Goal: Task Accomplishment & Management: Complete application form

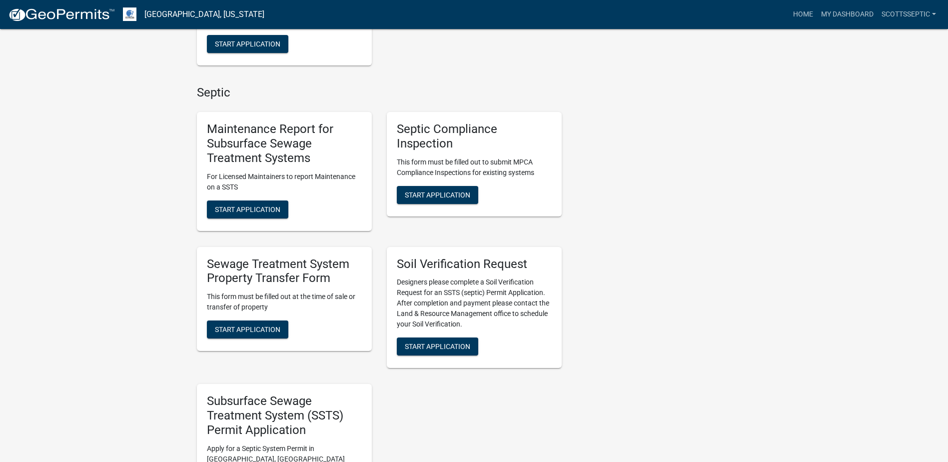
scroll to position [700, 0]
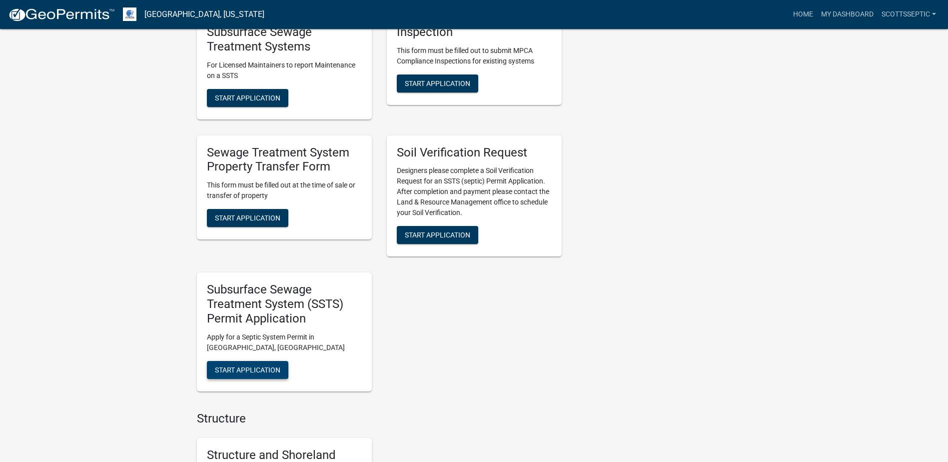
click at [247, 370] on span "Start Application" at bounding box center [247, 369] width 65 height 8
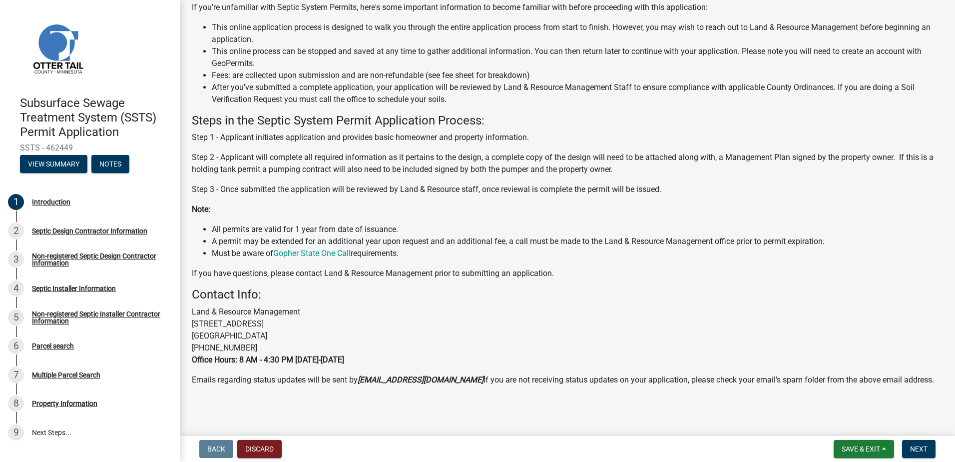
scroll to position [96, 0]
click at [920, 451] on span "Next" at bounding box center [918, 449] width 17 height 8
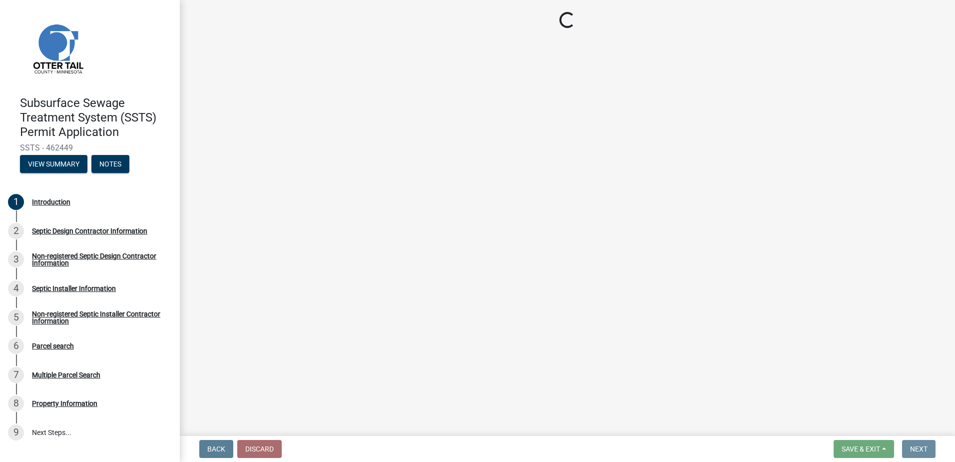
scroll to position [0, 0]
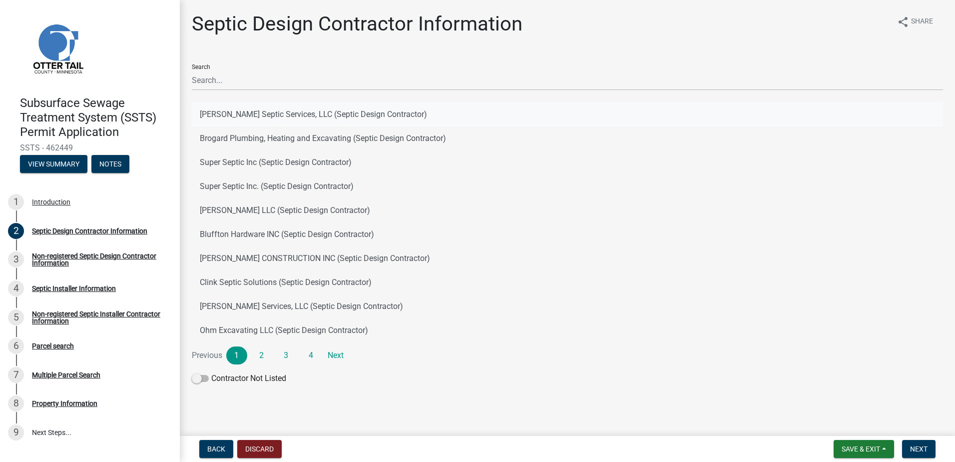
click at [241, 116] on button "[PERSON_NAME] Septic Services, LLC (Septic Design Contractor)" at bounding box center [567, 114] width 751 height 24
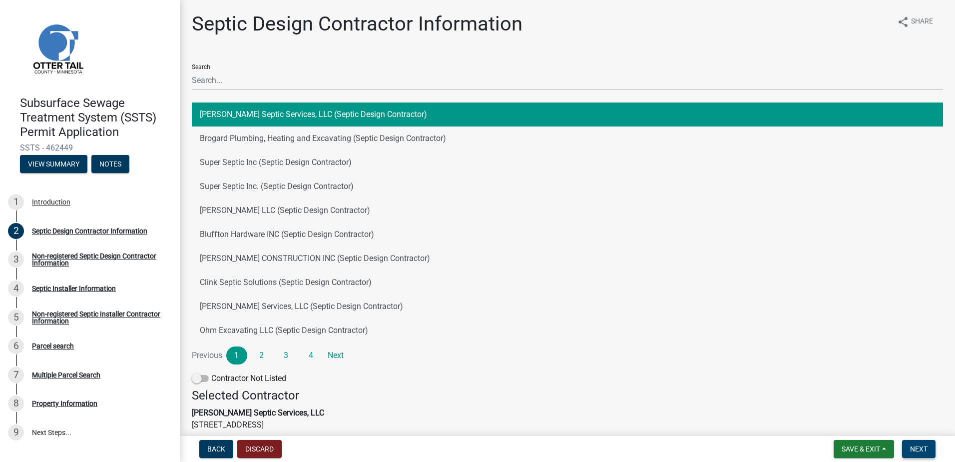
click at [921, 449] on span "Next" at bounding box center [918, 449] width 17 height 8
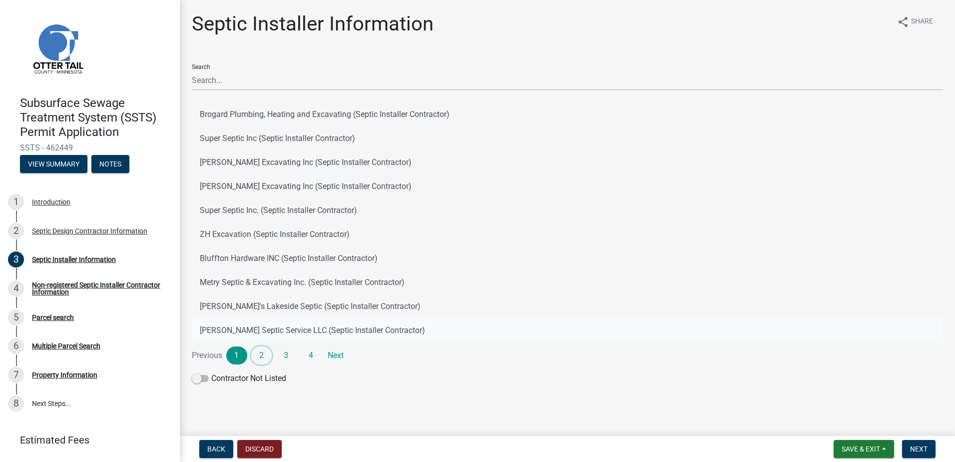
click at [267, 353] on link "2" at bounding box center [261, 355] width 21 height 18
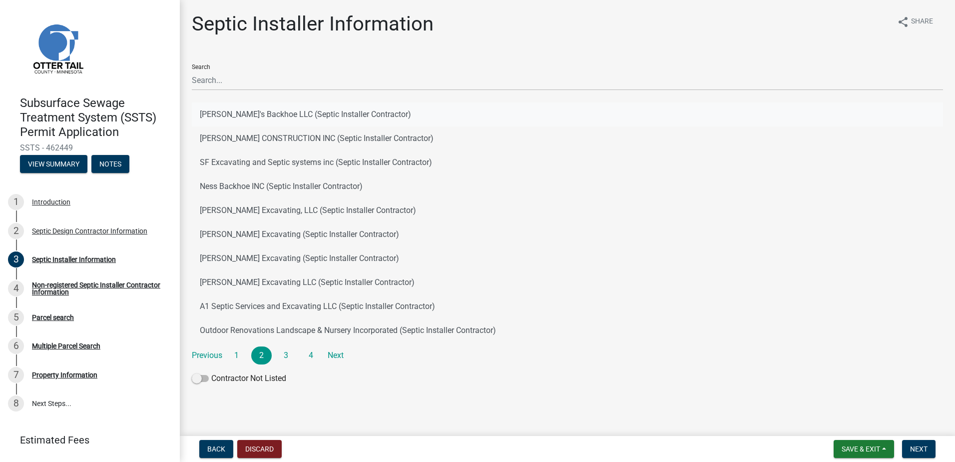
click at [226, 114] on button "[PERSON_NAME]'s Backhoe LLC (Septic Installer Contractor)" at bounding box center [567, 114] width 751 height 24
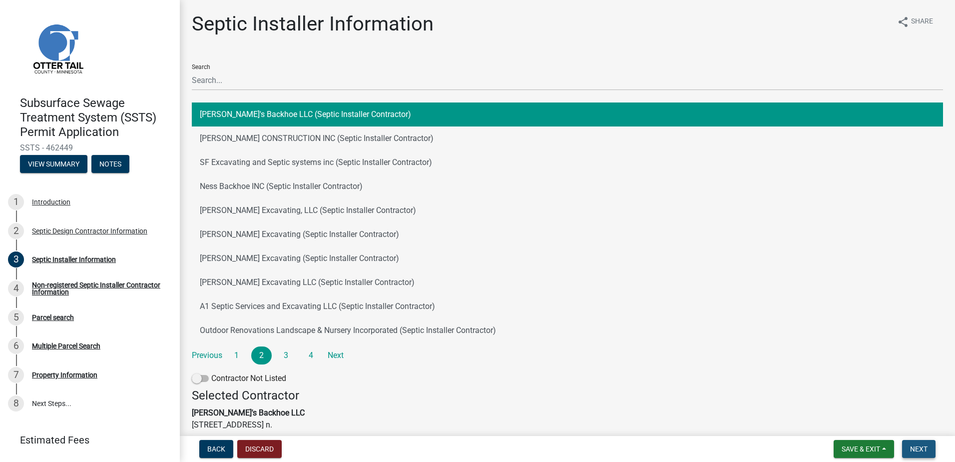
click at [917, 449] on span "Next" at bounding box center [918, 449] width 17 height 8
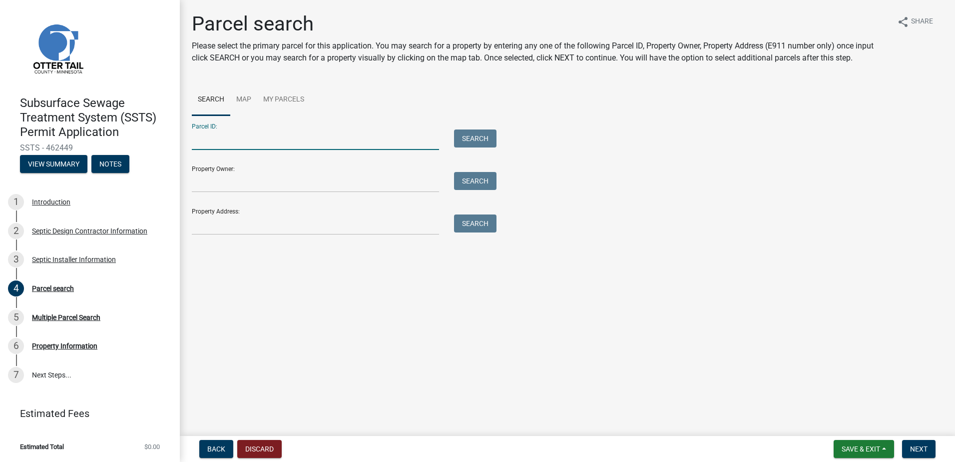
click at [242, 141] on input "Parcel ID:" at bounding box center [315, 139] width 247 height 20
type input "35000230204003"
click at [469, 135] on button "Search" at bounding box center [475, 138] width 42 height 18
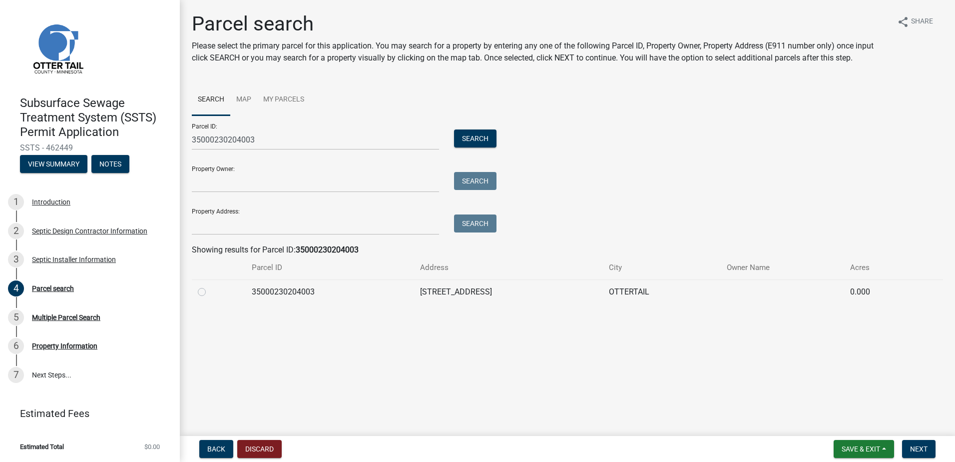
click at [210, 286] on label at bounding box center [210, 286] width 0 height 0
click at [210, 292] on input "radio" at bounding box center [213, 289] width 6 height 6
radio input "true"
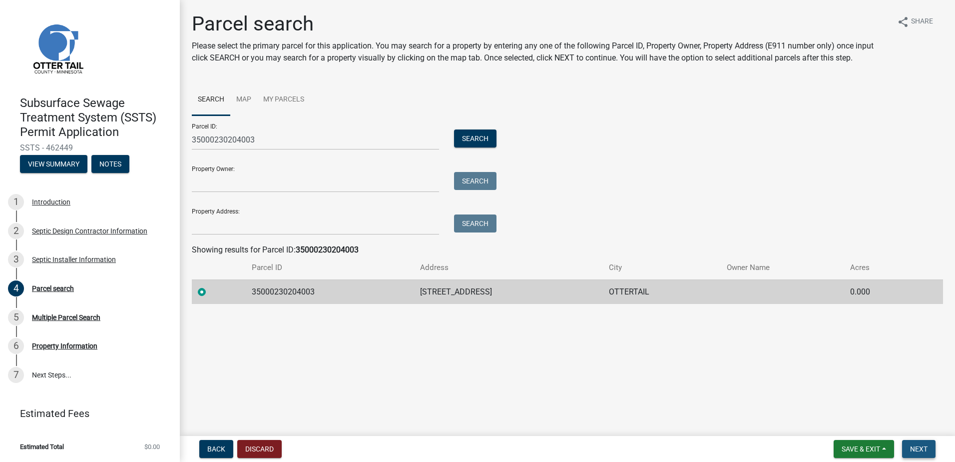
drag, startPoint x: 925, startPoint y: 448, endPoint x: 898, endPoint y: 438, distance: 28.8
click at [925, 448] on span "Next" at bounding box center [918, 449] width 17 height 8
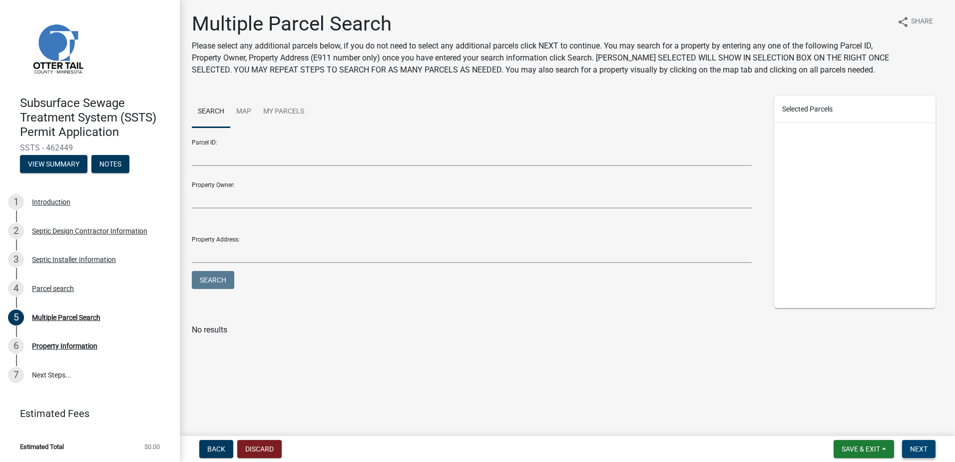
click at [919, 448] on span "Next" at bounding box center [918, 449] width 17 height 8
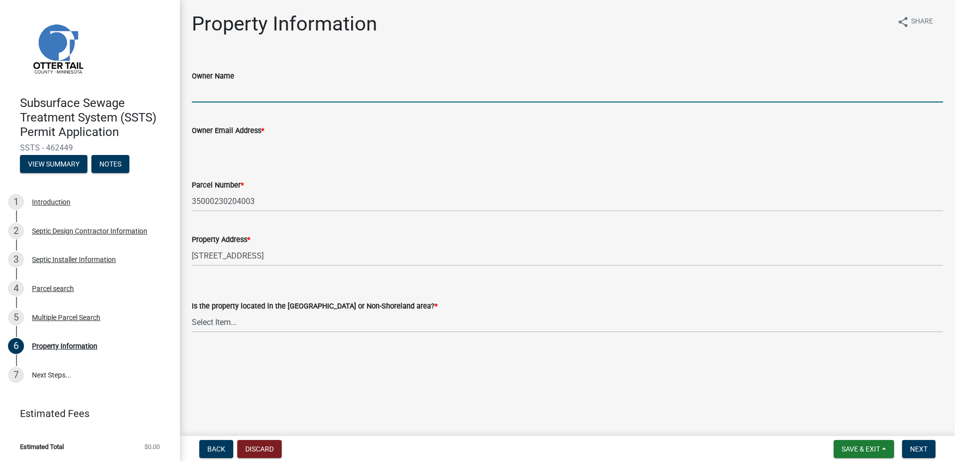
click at [205, 98] on input "Owner Name" at bounding box center [567, 92] width 751 height 20
type input "[PERSON_NAME]"
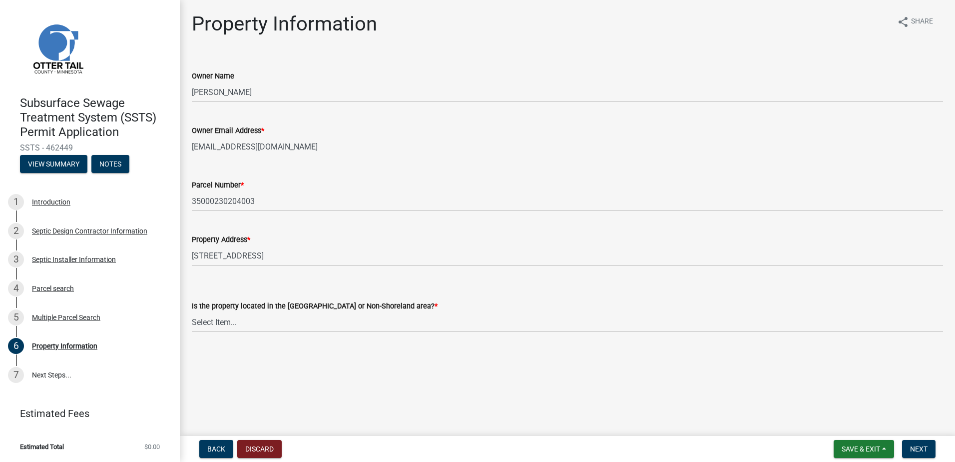
type input "[EMAIL_ADDRESS][DOMAIN_NAME]"
click at [219, 323] on select "Select Item... Shoreland Non-Shoreland" at bounding box center [567, 322] width 751 height 20
click at [192, 312] on select "Select Item... Shoreland Non-Shoreland" at bounding box center [567, 322] width 751 height 20
select select "f91142e6-e911-469c-9754-896c7e7f9e05"
click at [908, 445] on button "Next" at bounding box center [918, 449] width 33 height 18
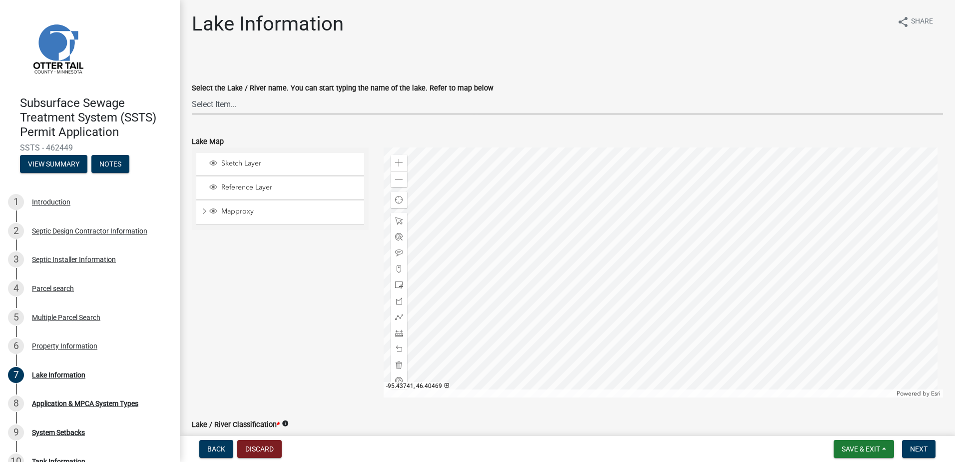
click at [213, 103] on select "Select Item... None [PERSON_NAME] 56-031 [PERSON_NAME] 56-118 [PERSON_NAME] 56-…" at bounding box center [567, 104] width 751 height 20
click at [192, 94] on select "Select Item... None [PERSON_NAME] 56-031 [PERSON_NAME] 56-118 [PERSON_NAME] 56-…" at bounding box center [567, 104] width 751 height 20
select select "30be7144-c1db-40f2-b333-35001147d61f"
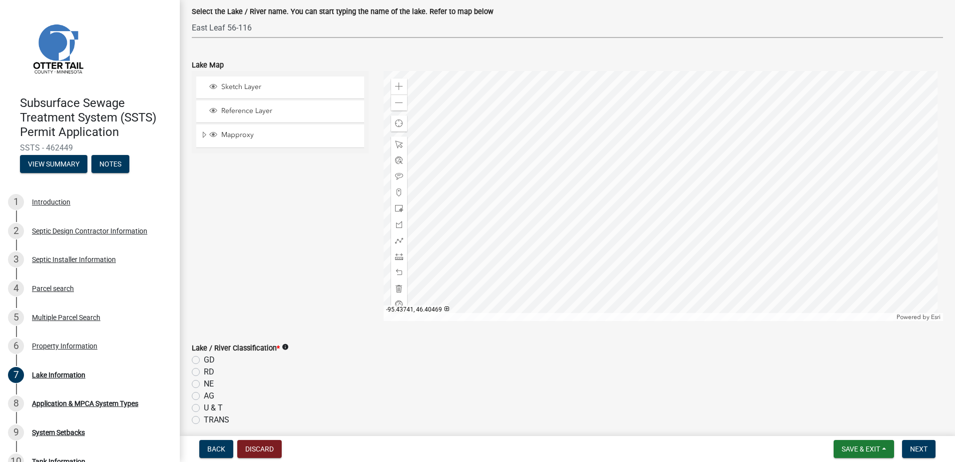
scroll to position [150, 0]
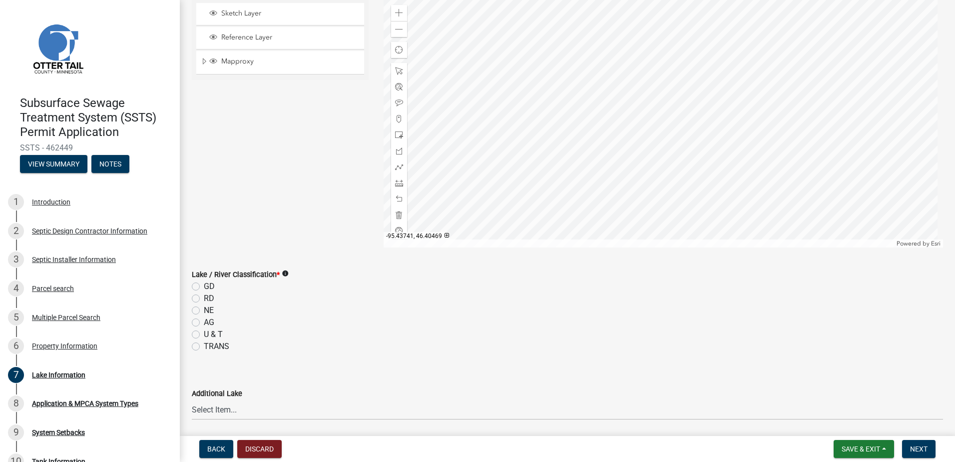
click at [204, 299] on label "RD" at bounding box center [209, 298] width 10 height 12
click at [204, 299] on input "RD" at bounding box center [207, 295] width 6 height 6
radio input "true"
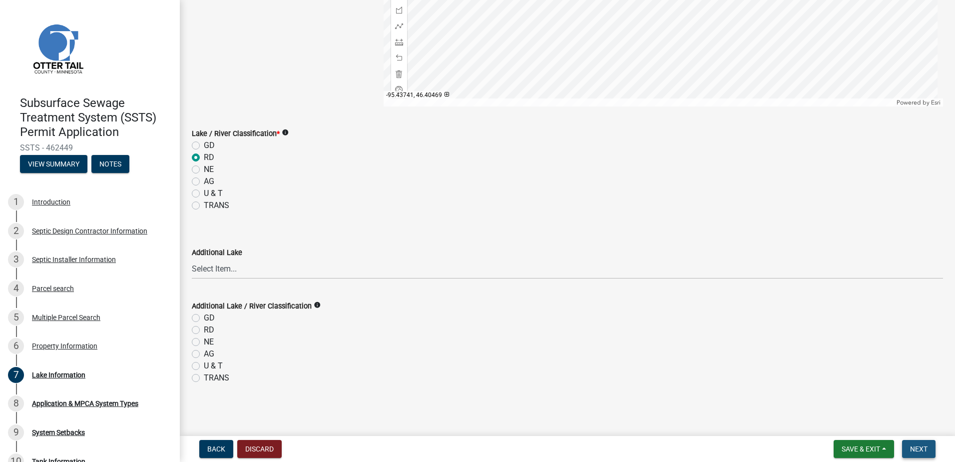
click at [914, 447] on span "Next" at bounding box center [918, 449] width 17 height 8
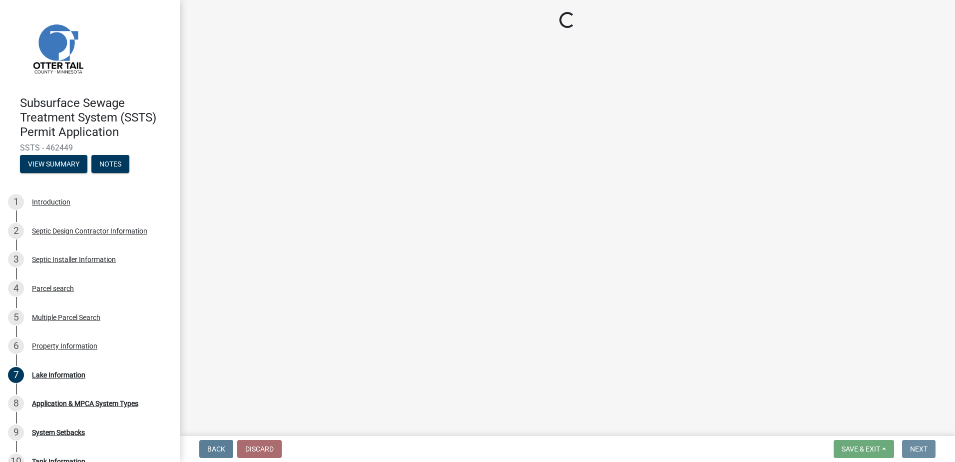
scroll to position [0, 0]
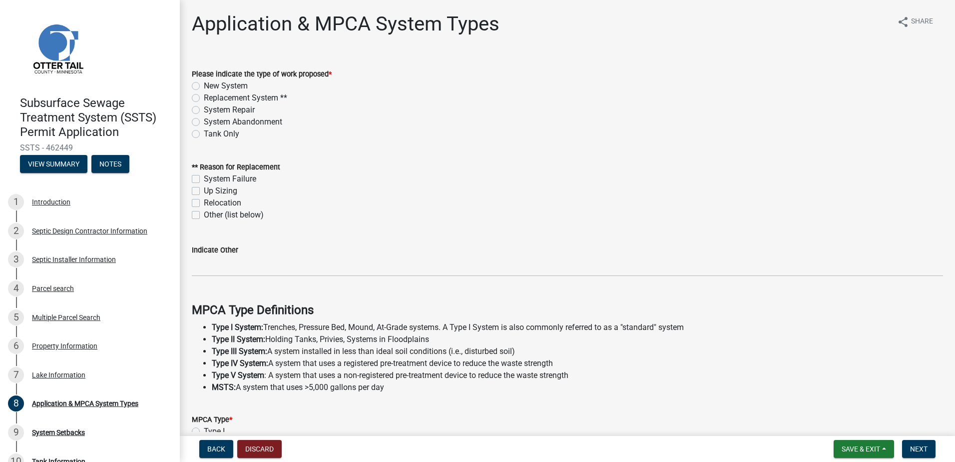
click at [204, 85] on label "New System" at bounding box center [226, 86] width 44 height 12
click at [204, 85] on input "New System" at bounding box center [207, 83] width 6 height 6
radio input "true"
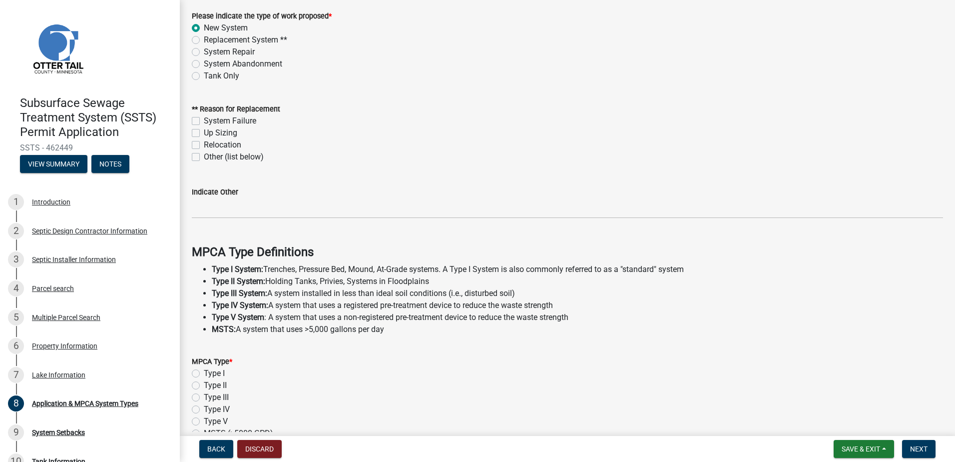
scroll to position [150, 0]
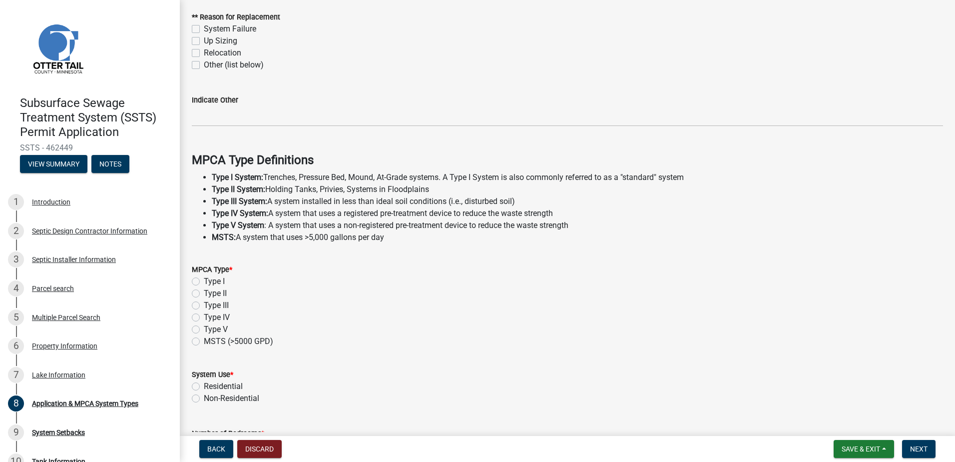
click at [204, 294] on label "Type II" at bounding box center [215, 293] width 23 height 12
click at [204, 294] on input "Type II" at bounding box center [207, 290] width 6 height 6
radio input "true"
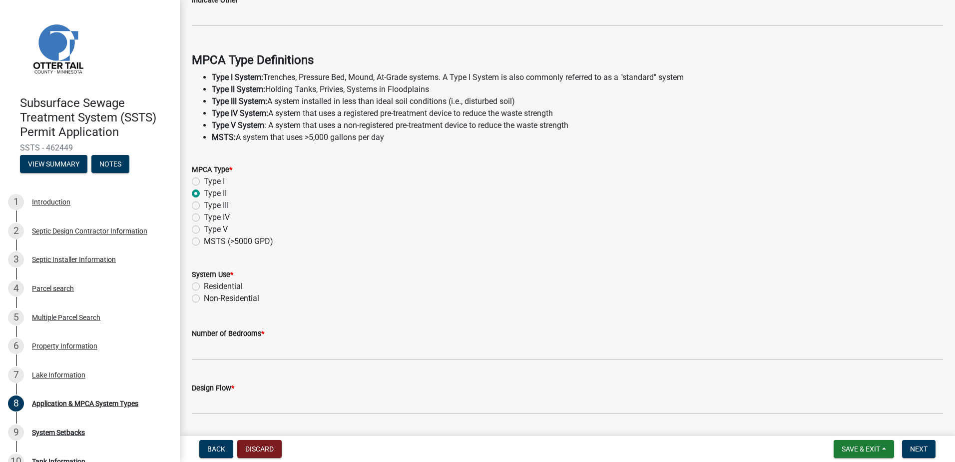
click at [204, 287] on label "Residential" at bounding box center [223, 286] width 39 height 12
click at [204, 287] on input "Residential" at bounding box center [207, 283] width 6 height 6
radio input "true"
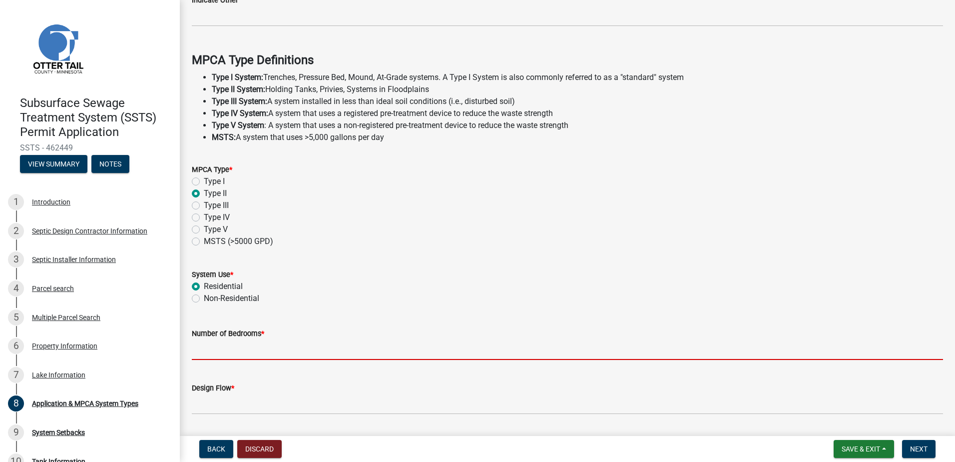
click at [205, 349] on input "Number of Bedrooms *" at bounding box center [567, 349] width 751 height 20
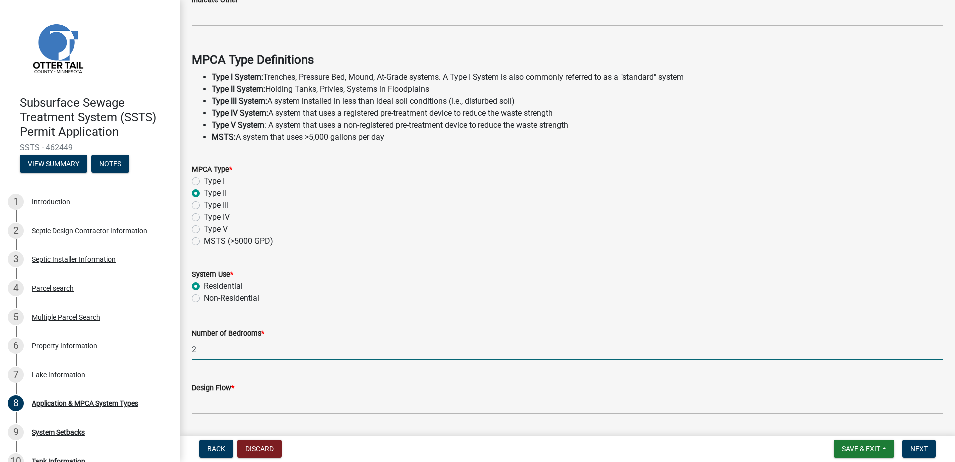
type input "2"
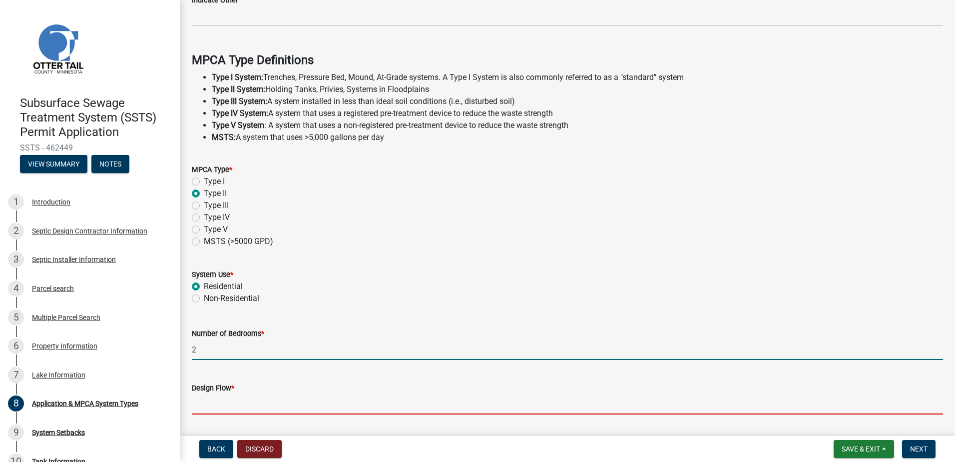
click at [219, 399] on input "Design Flow *" at bounding box center [567, 404] width 751 height 20
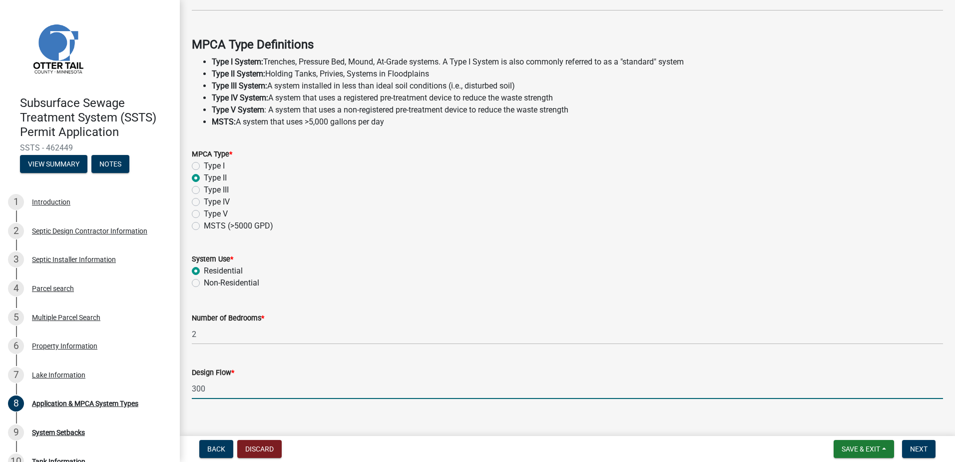
scroll to position [279, 0]
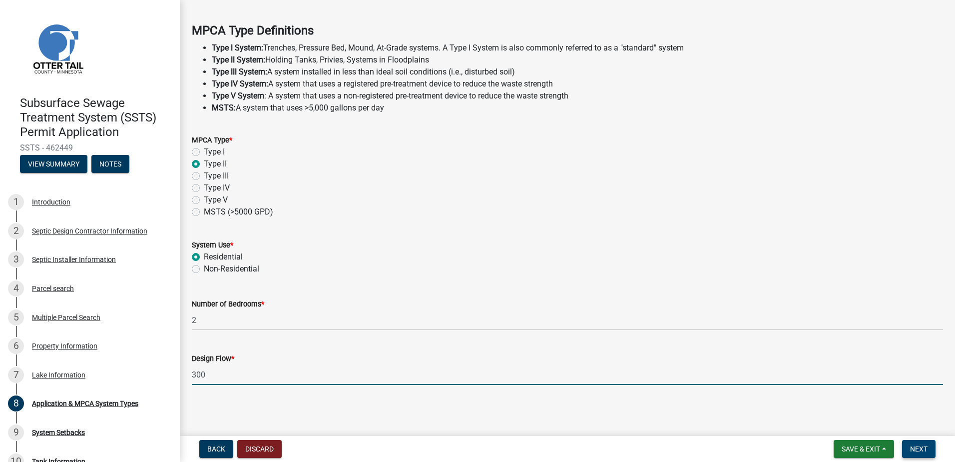
type input "300"
click at [913, 448] on span "Next" at bounding box center [918, 449] width 17 height 8
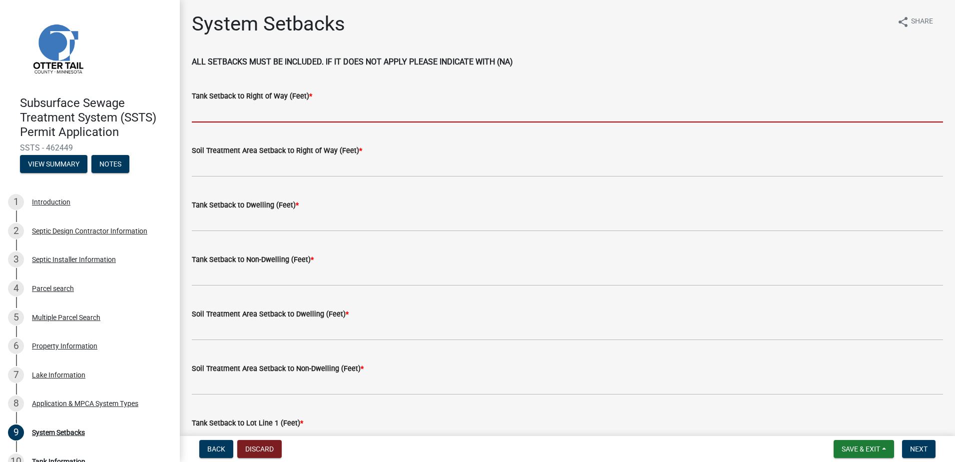
drag, startPoint x: 208, startPoint y: 116, endPoint x: 222, endPoint y: 113, distance: 13.7
click at [208, 116] on input "Tank Setback to Right of Way (Feet) *" at bounding box center [567, 112] width 751 height 20
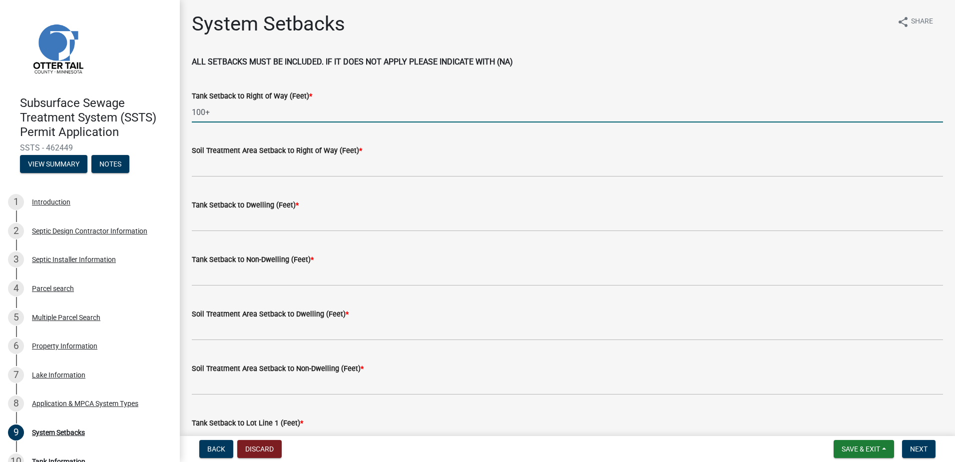
type input "100+"
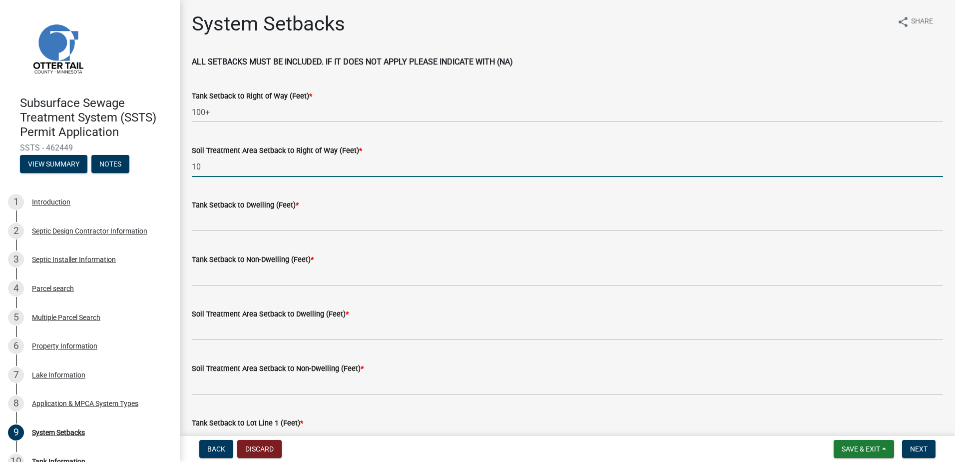
type input "1"
type input "NA"
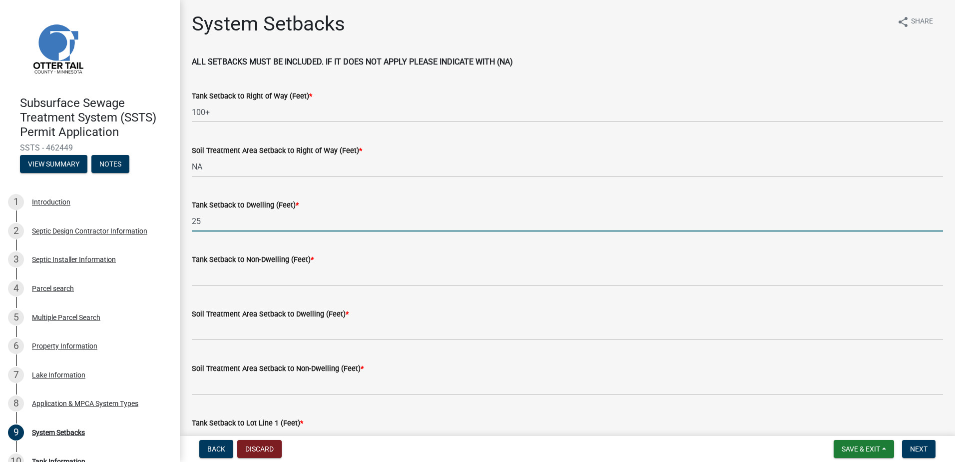
type input "25"
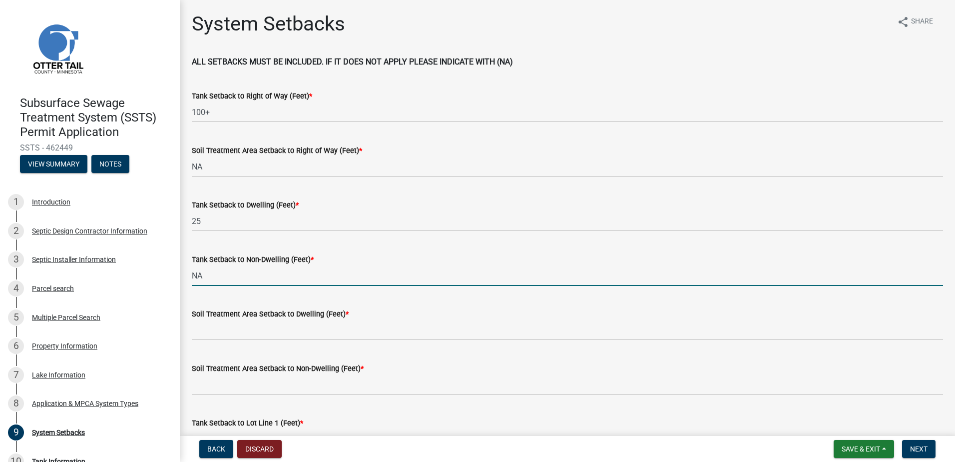
type input "NA"
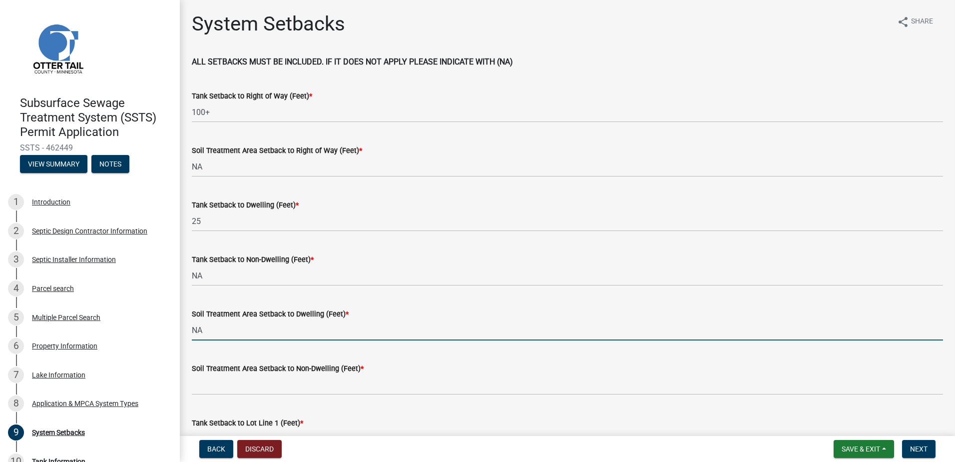
type input "NA"
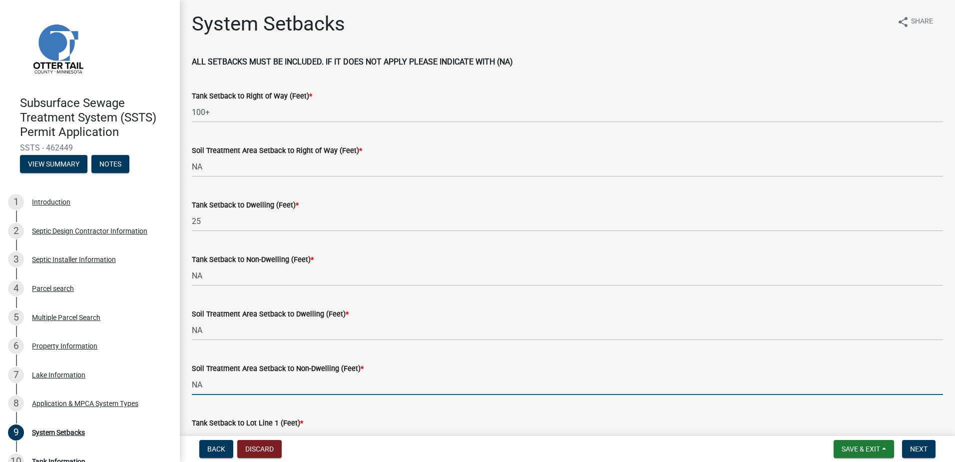
type input "NA"
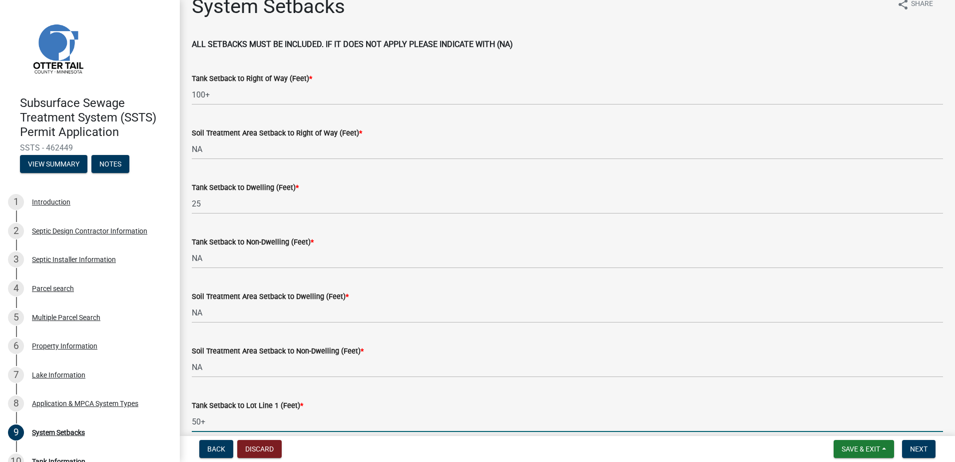
type input "50+"
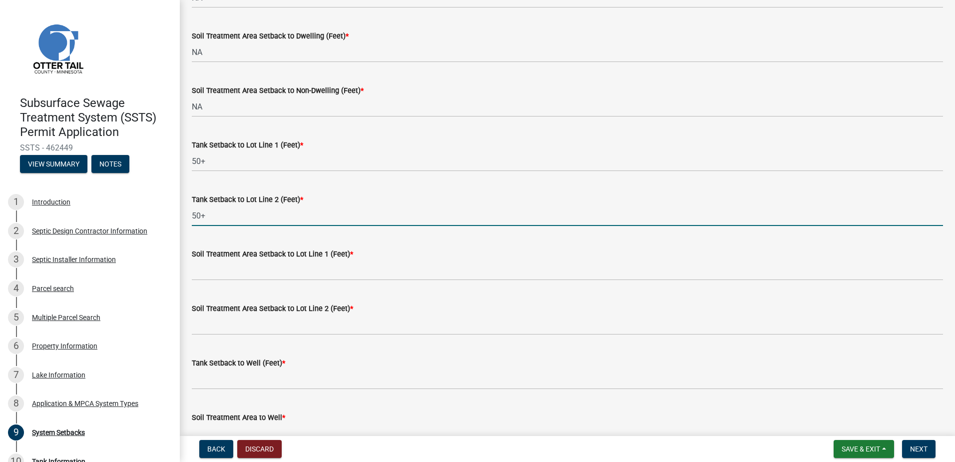
type input "50+"
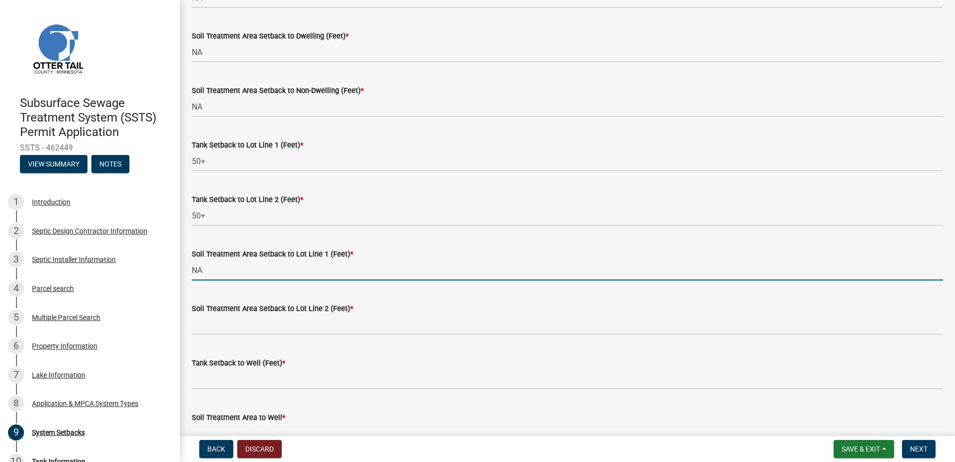
type input "NA"
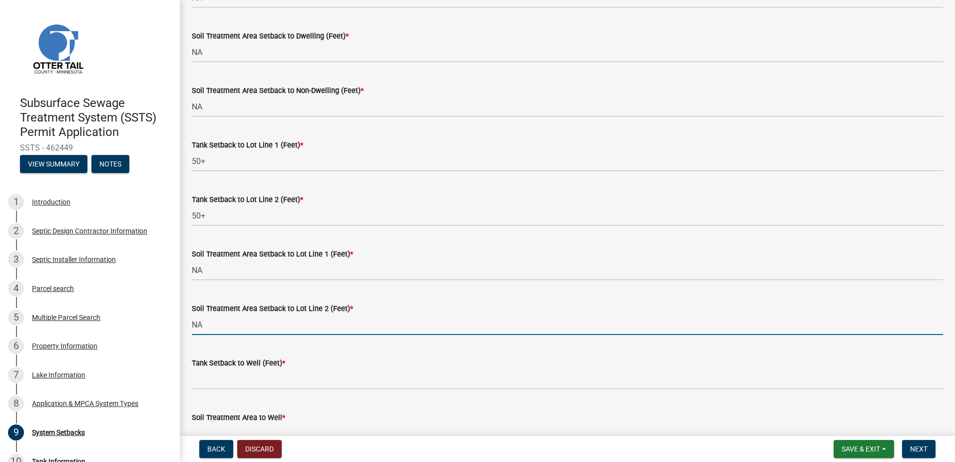
type input "NA"
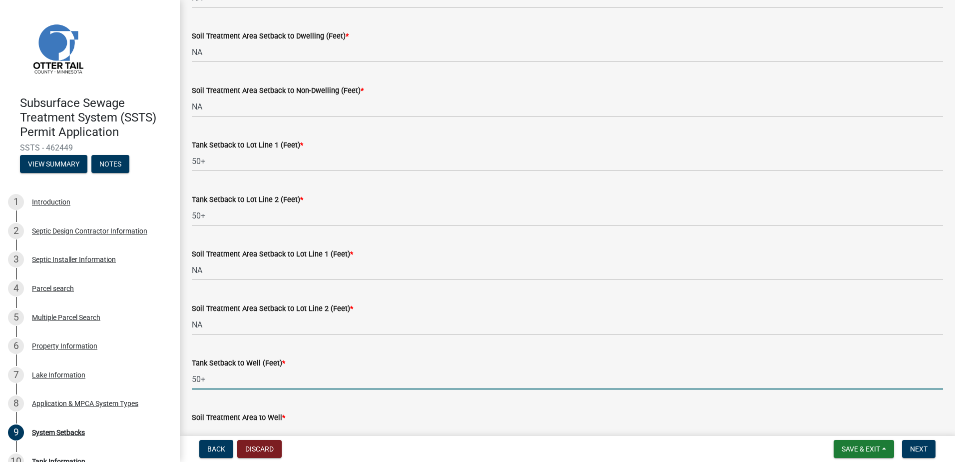
type input "50+"
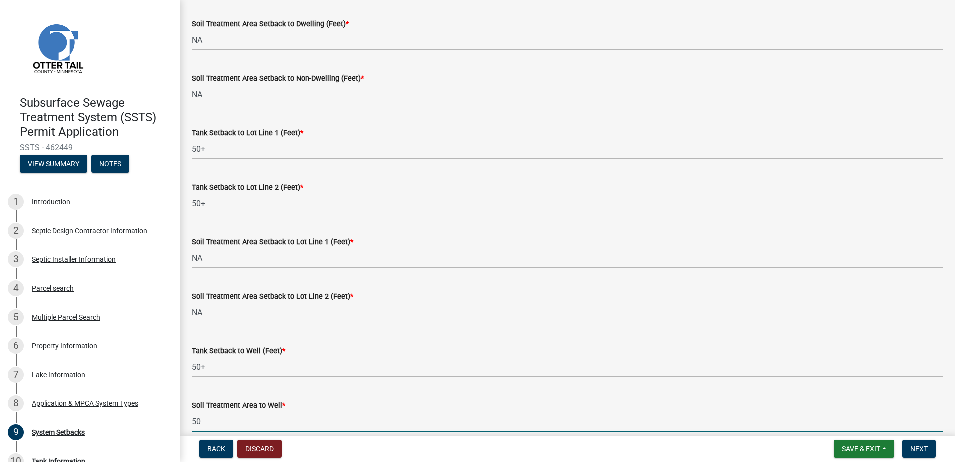
type input "5"
type input "NA"
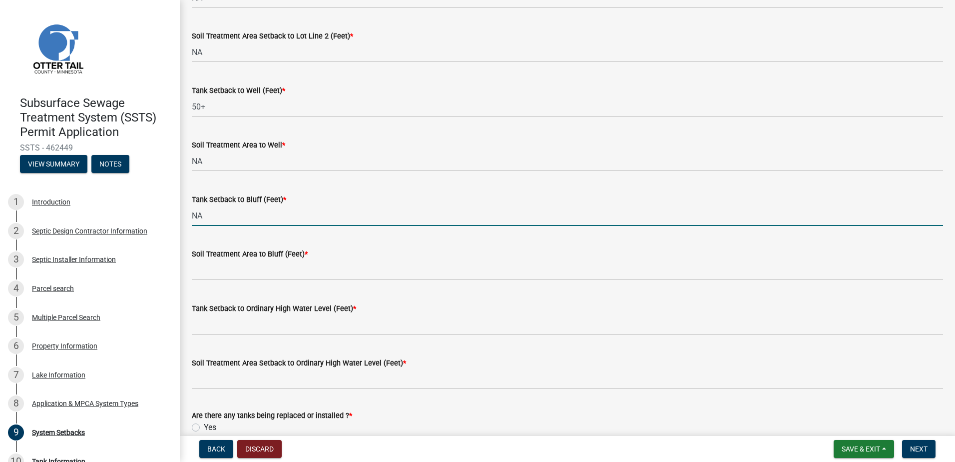
type input "NA"
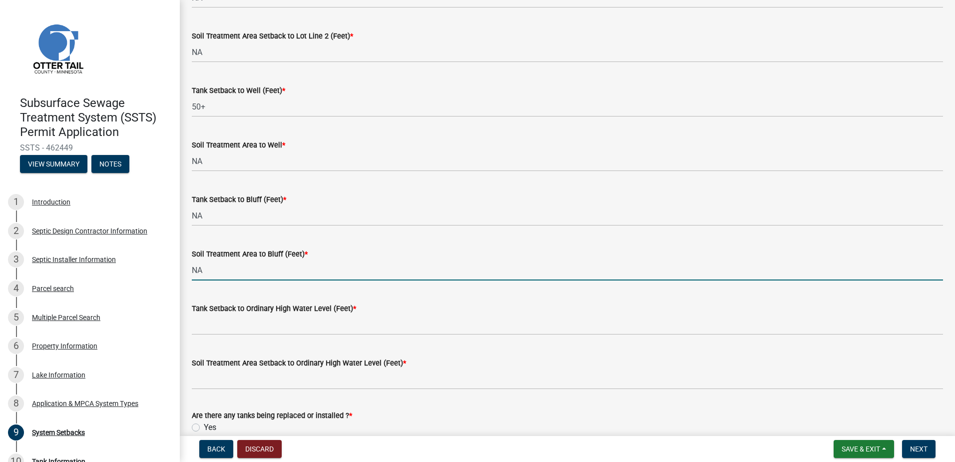
type input "NA"
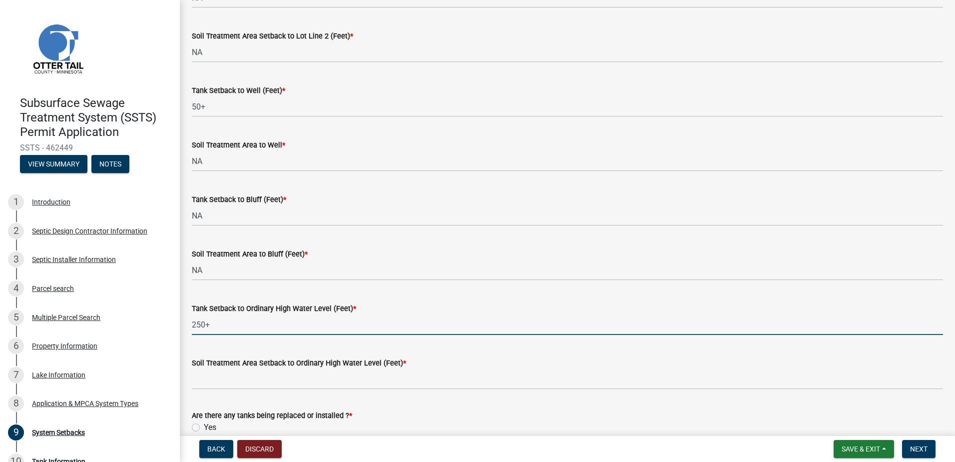
type input "250+"
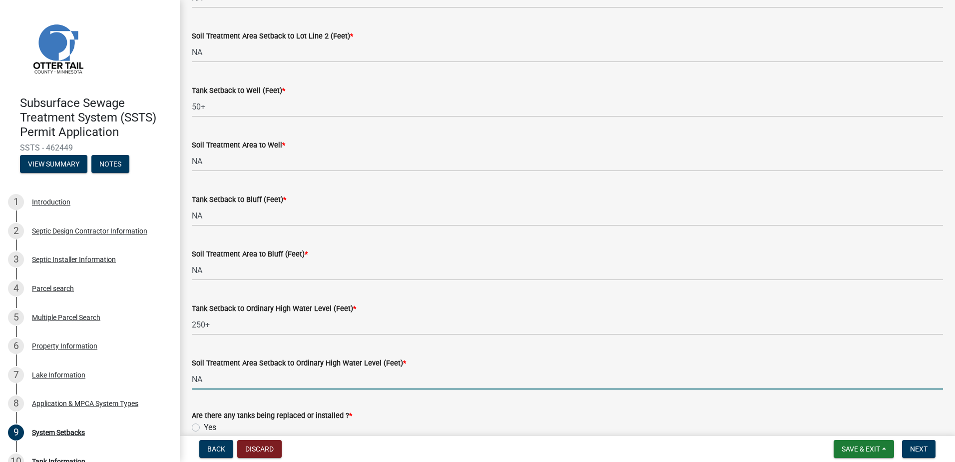
type input "NA"
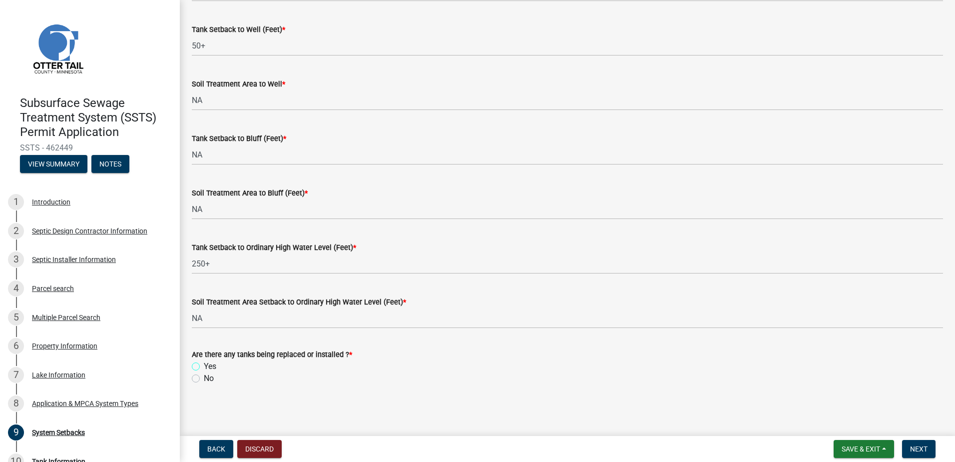
scroll to position [612, 0]
click at [204, 366] on label "Yes" at bounding box center [210, 366] width 12 height 12
click at [204, 366] on input "Yes" at bounding box center [207, 363] width 6 height 6
radio input "true"
click at [914, 452] on span "Next" at bounding box center [918, 449] width 17 height 8
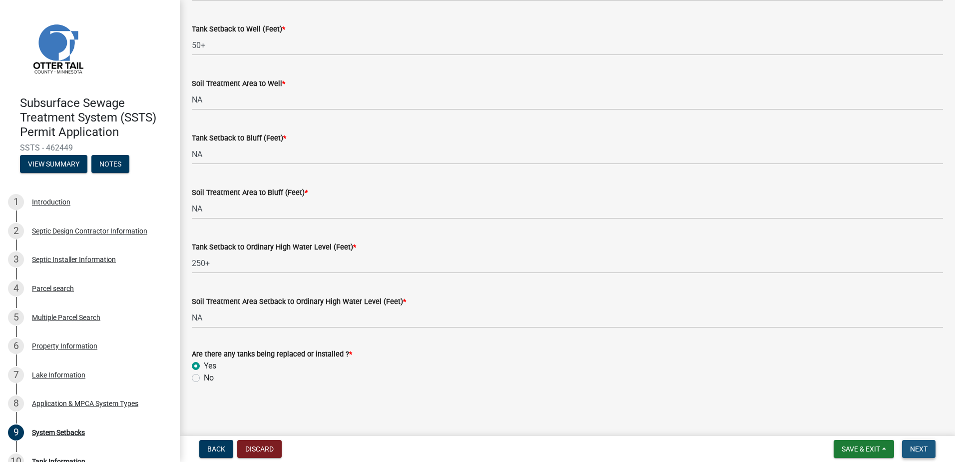
scroll to position [0, 0]
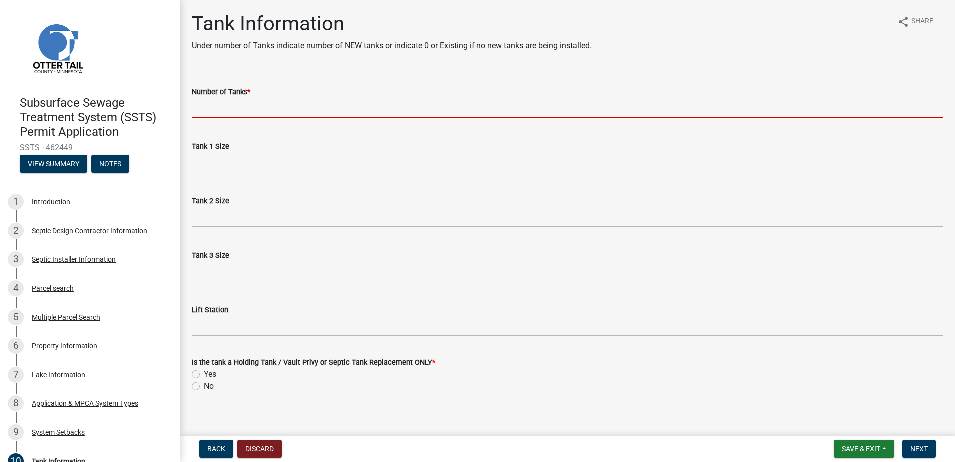
click at [197, 106] on input "Number of Tanks *" at bounding box center [567, 108] width 751 height 20
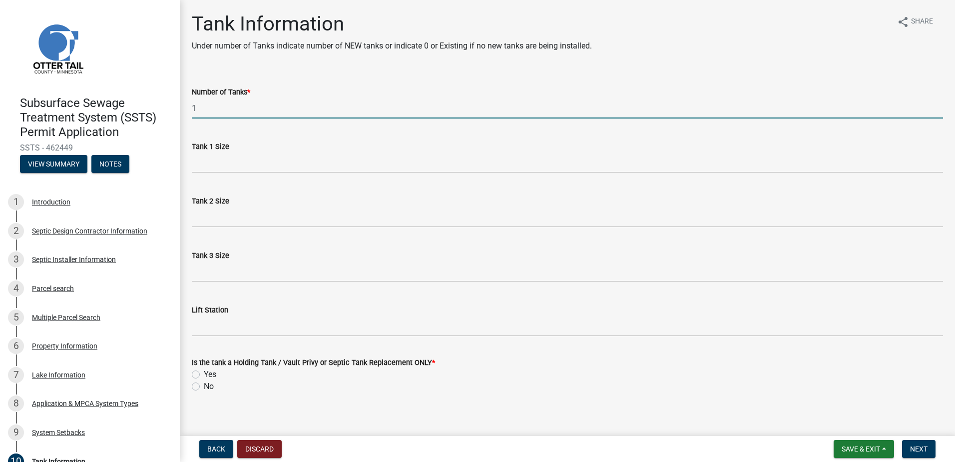
type input "1"
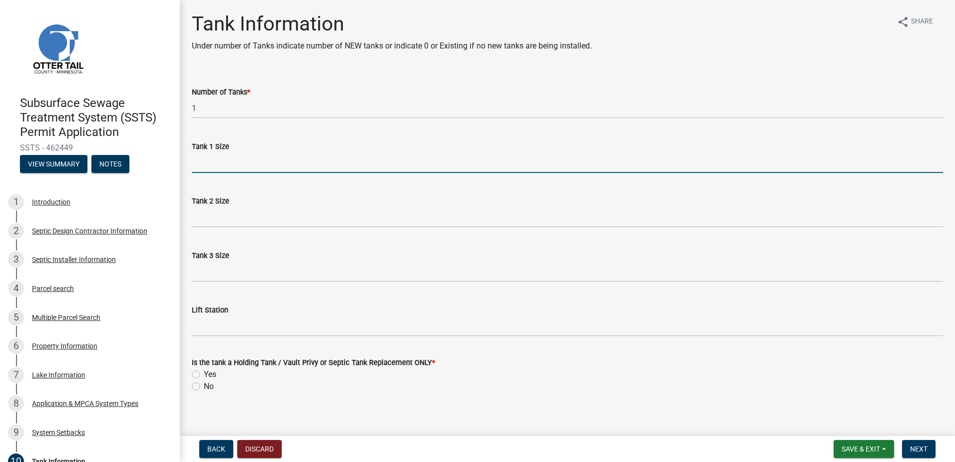
click at [206, 166] on input "Tank 1 Size" at bounding box center [567, 162] width 751 height 20
type input "1600"
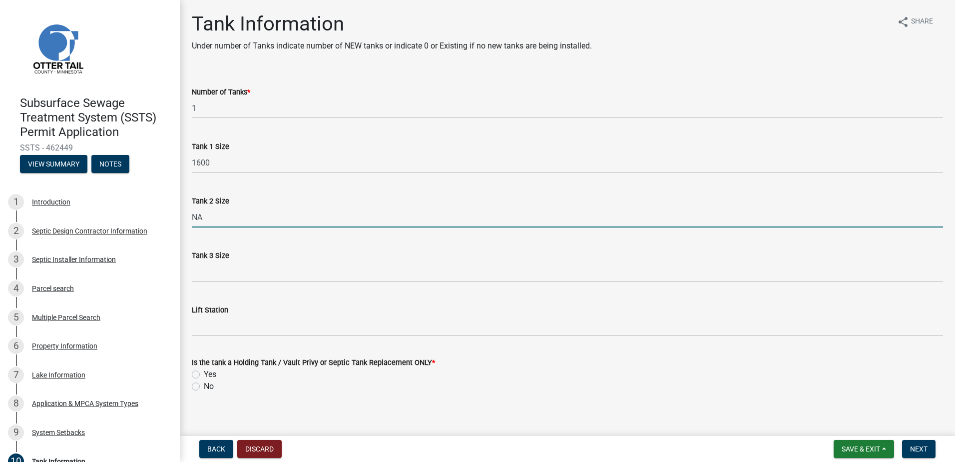
type input "NA"
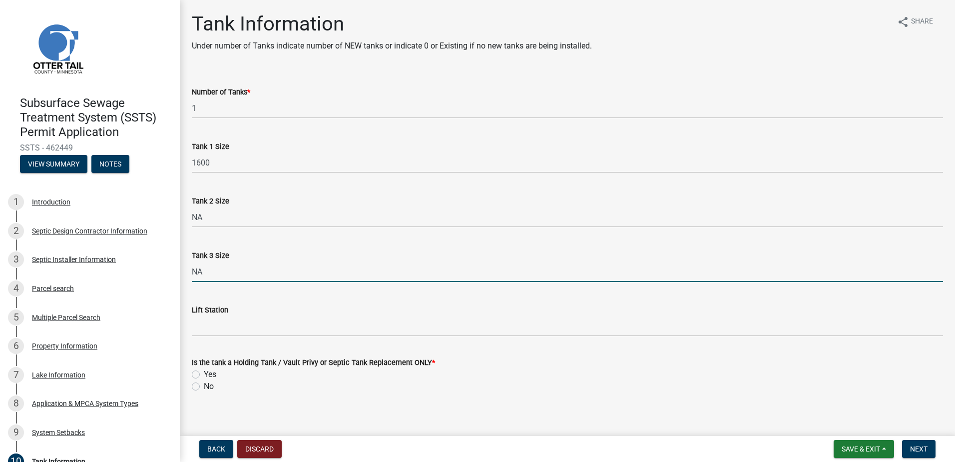
type input "NA"
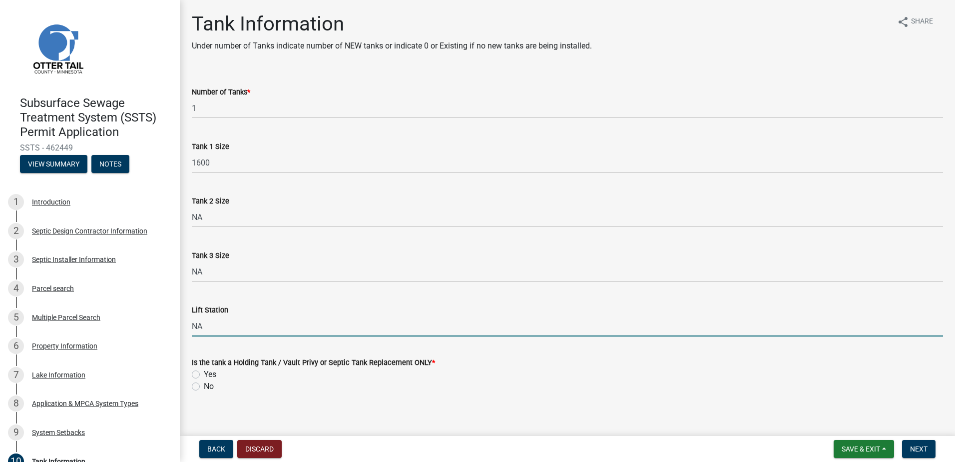
type input "NA"
click at [204, 376] on label "Yes" at bounding box center [210, 374] width 12 height 12
click at [204, 375] on input "Yes" at bounding box center [207, 371] width 6 height 6
radio input "true"
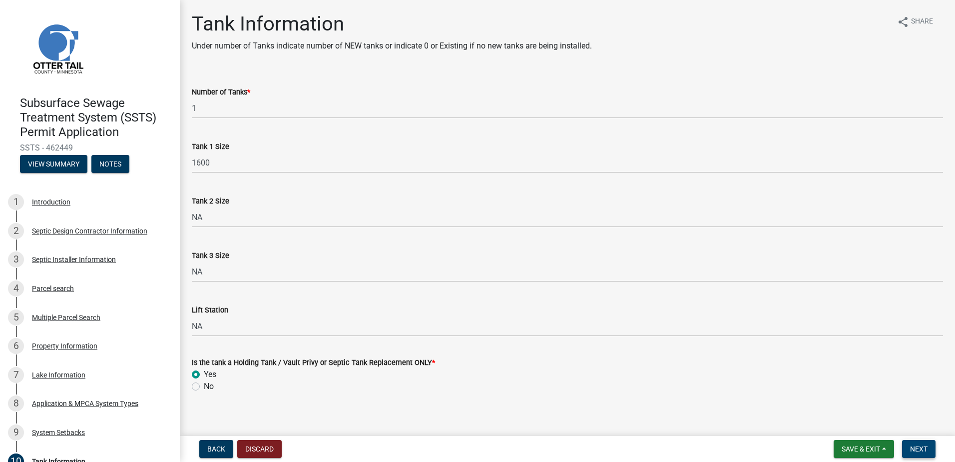
click at [921, 450] on span "Next" at bounding box center [918, 449] width 17 height 8
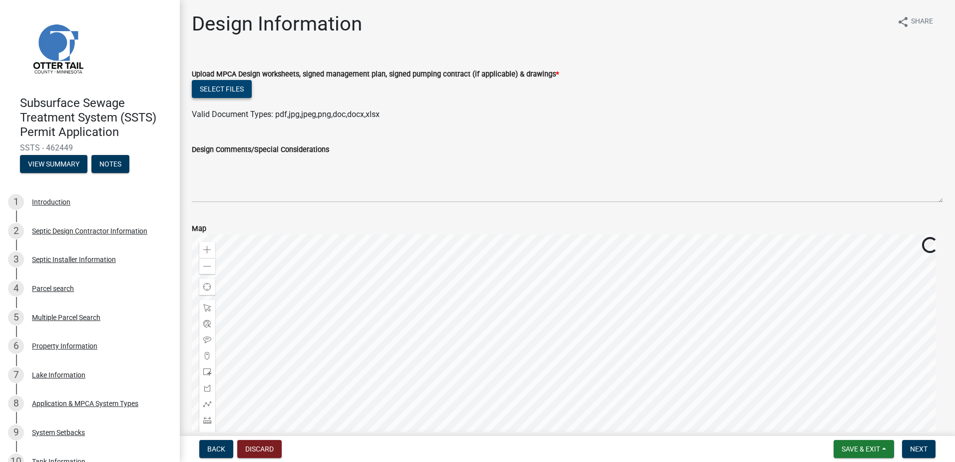
click at [212, 90] on button "Select files" at bounding box center [222, 89] width 60 height 18
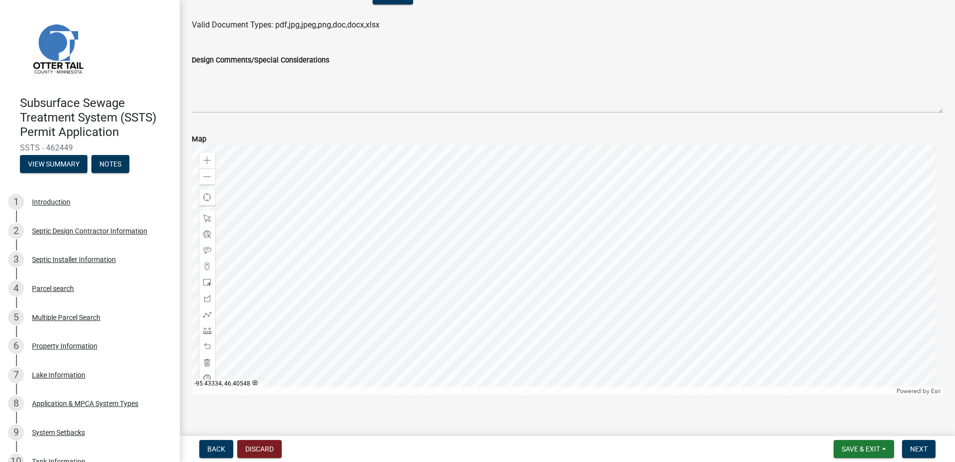
scroll to position [137, 0]
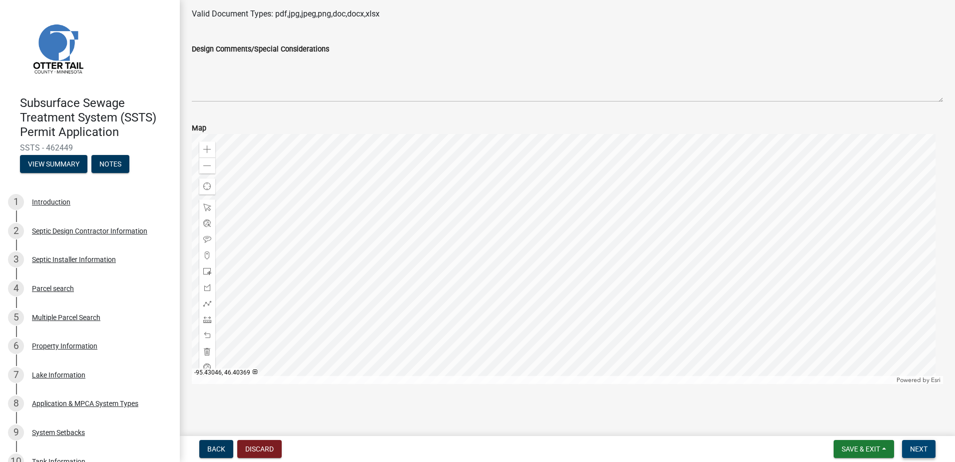
click at [915, 445] on span "Next" at bounding box center [918, 449] width 17 height 8
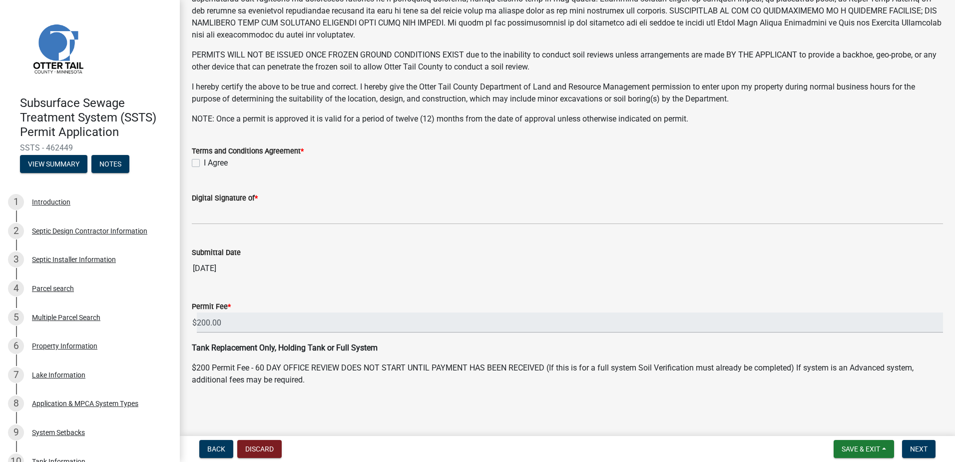
scroll to position [192, 0]
click at [204, 163] on label "I Agree" at bounding box center [216, 162] width 24 height 12
click at [204, 162] on input "I Agree" at bounding box center [207, 159] width 6 height 6
checkbox input "true"
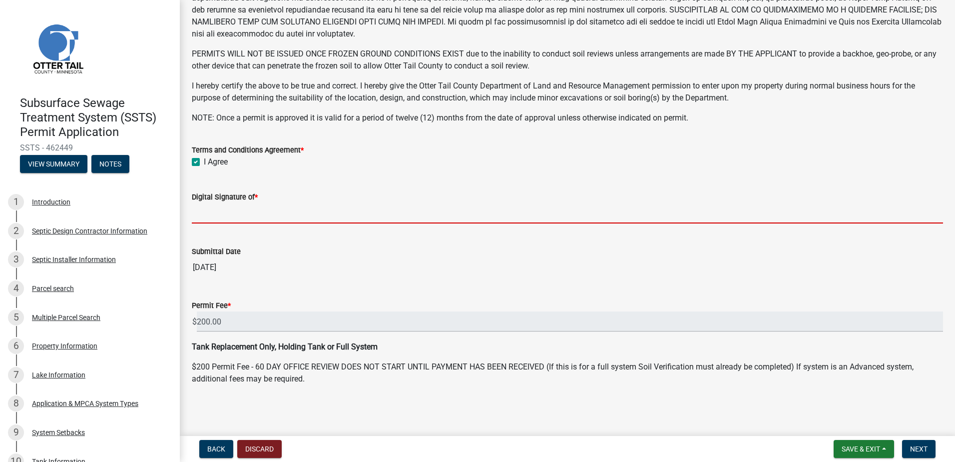
click at [204, 212] on input "Digital Signature of *" at bounding box center [567, 213] width 751 height 20
type input "[PERSON_NAME]"
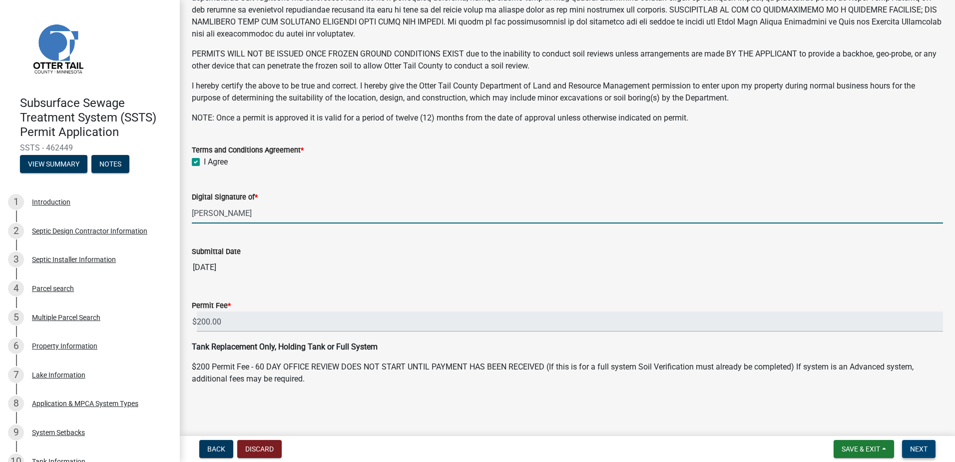
click at [924, 448] on span "Next" at bounding box center [918, 449] width 17 height 8
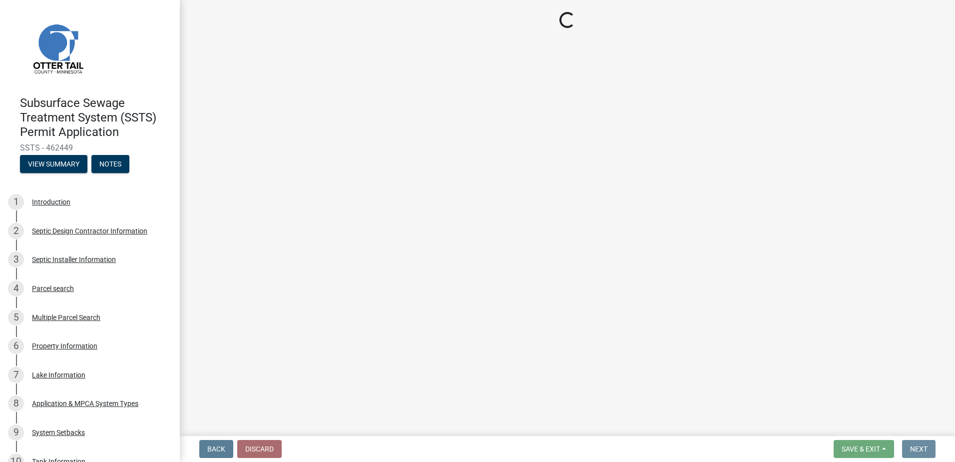
scroll to position [0, 0]
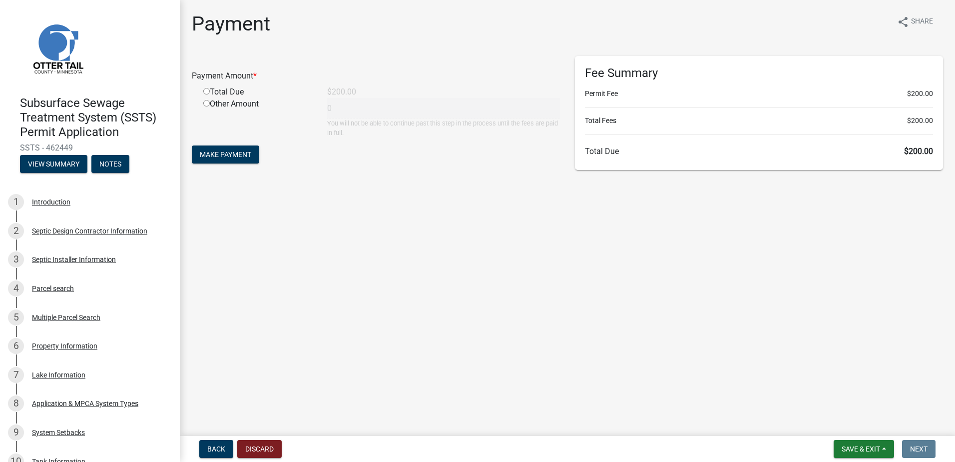
click at [206, 90] on input "radio" at bounding box center [206, 91] width 6 height 6
radio input "true"
type input "200"
click at [224, 154] on span "Make Payment" at bounding box center [225, 154] width 51 height 8
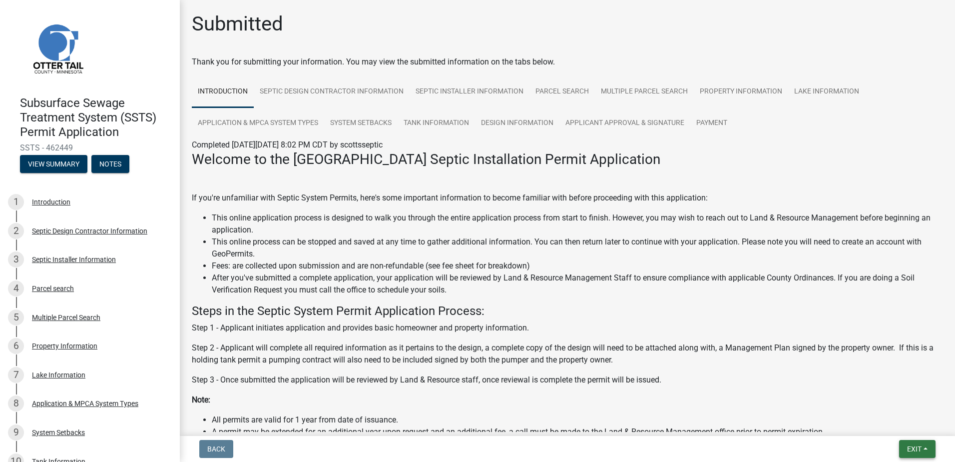
click at [927, 448] on button "Exit" at bounding box center [917, 449] width 36 height 18
click at [899, 420] on button "Save & Exit" at bounding box center [896, 423] width 80 height 24
